Goal: Task Accomplishment & Management: Use online tool/utility

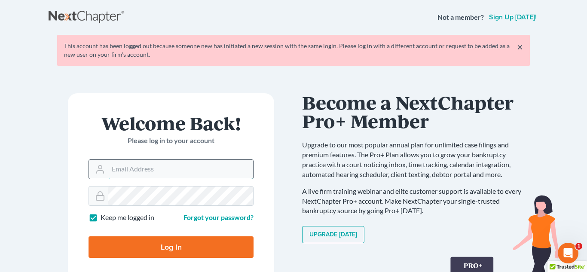
click at [155, 165] on input "Email Address" at bounding box center [180, 169] width 145 height 19
type input "[PERSON_NAME][EMAIL_ADDRESS][DOMAIN_NAME]"
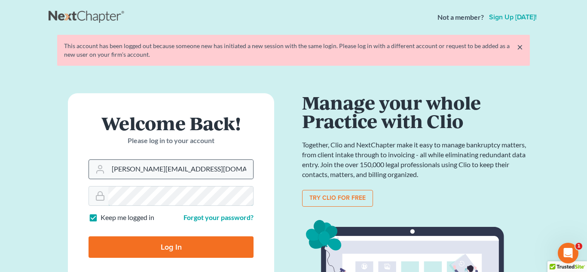
click at [89, 237] on input "Log In" at bounding box center [171, 248] width 165 height 22
type input "Thinking..."
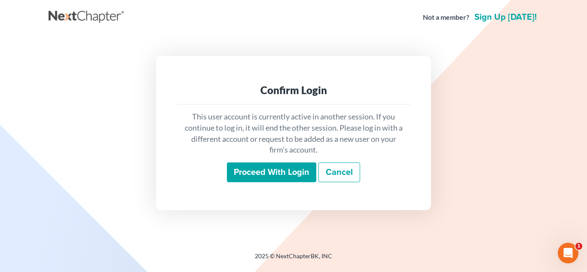
click at [255, 179] on input "Proceed with login" at bounding box center [271, 173] width 89 height 20
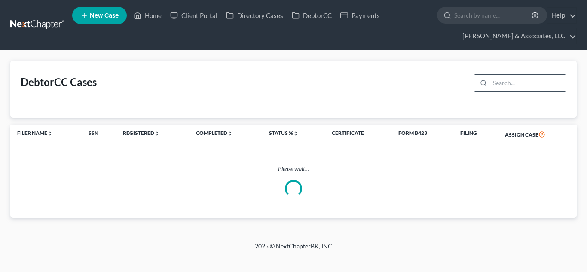
click at [504, 80] on input "search" at bounding box center [528, 83] width 76 height 16
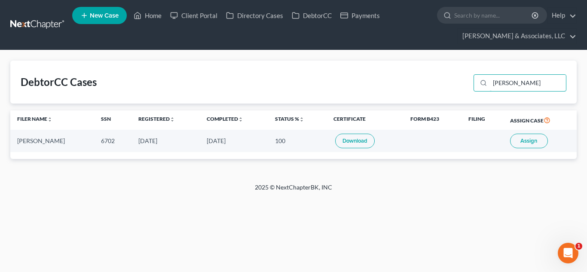
type input "[PERSON_NAME]"
click at [529, 141] on span "Assign" at bounding box center [529, 141] width 17 height 7
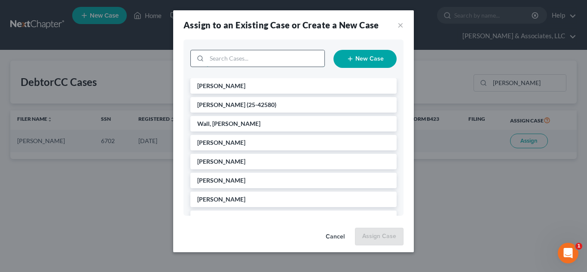
click at [251, 61] on input "search" at bounding box center [266, 58] width 118 height 16
type input "[PERSON_NAME]"
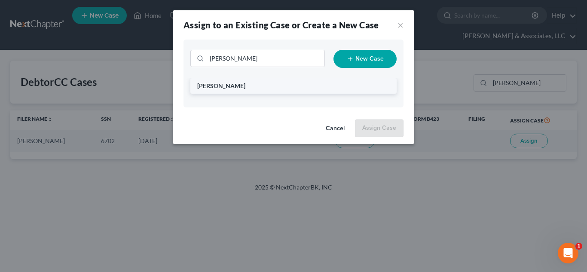
click at [273, 85] on li "[PERSON_NAME]" at bounding box center [293, 85] width 206 height 15
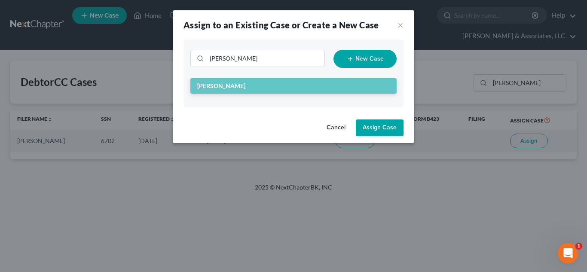
click at [383, 126] on button "Assign Case" at bounding box center [380, 128] width 48 height 17
